Goal: Find specific page/section: Find specific page/section

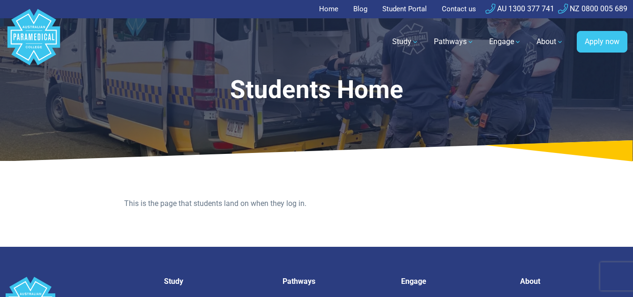
click at [408, 9] on link "Student Portal" at bounding box center [405, 9] width 56 height 18
click at [405, 11] on link "Student Portal" at bounding box center [405, 9] width 56 height 18
click at [413, 7] on link "Student Portal" at bounding box center [405, 9] width 56 height 18
click at [404, 11] on link "Student Portal" at bounding box center [405, 9] width 56 height 18
click at [390, 9] on link "Student Portal" at bounding box center [405, 9] width 56 height 18
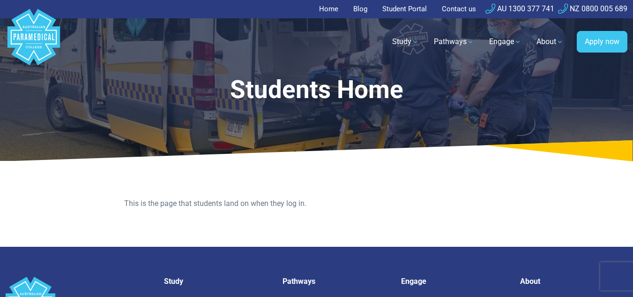
click at [404, 5] on link "Student Portal" at bounding box center [405, 9] width 56 height 18
